Goal: Information Seeking & Learning: Learn about a topic

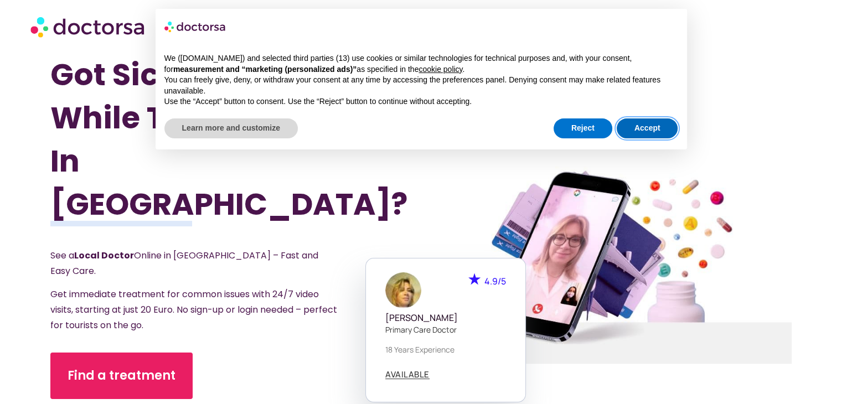
click at [639, 125] on button "Accept" at bounding box center [647, 128] width 61 height 20
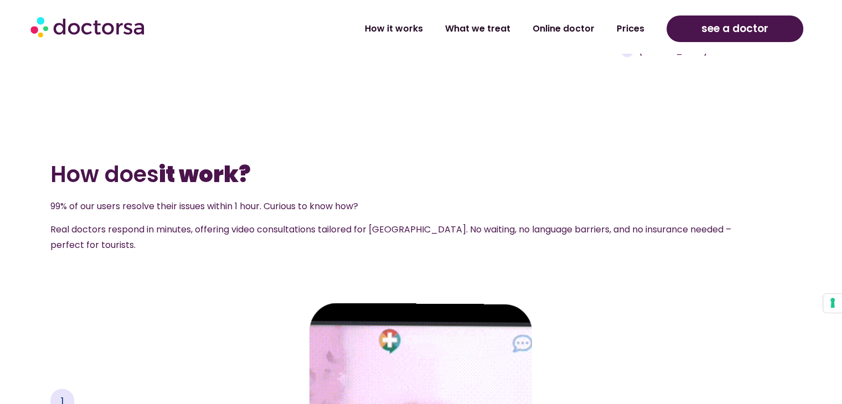
scroll to position [1273, 0]
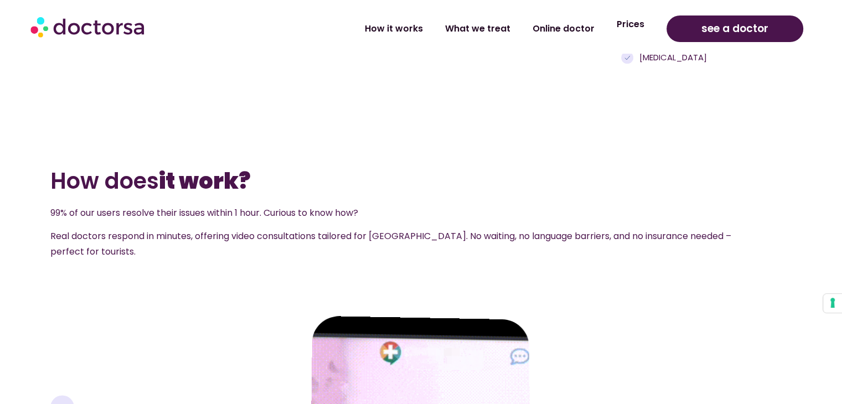
click at [632, 25] on link "Prices" at bounding box center [631, 24] width 50 height 25
